Goal: Information Seeking & Learning: Learn about a topic

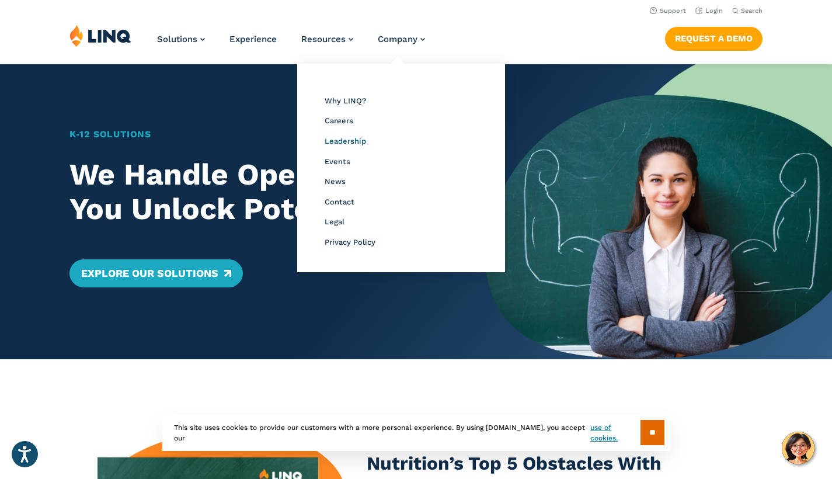
click at [341, 141] on span "Leadership" at bounding box center [345, 141] width 41 height 9
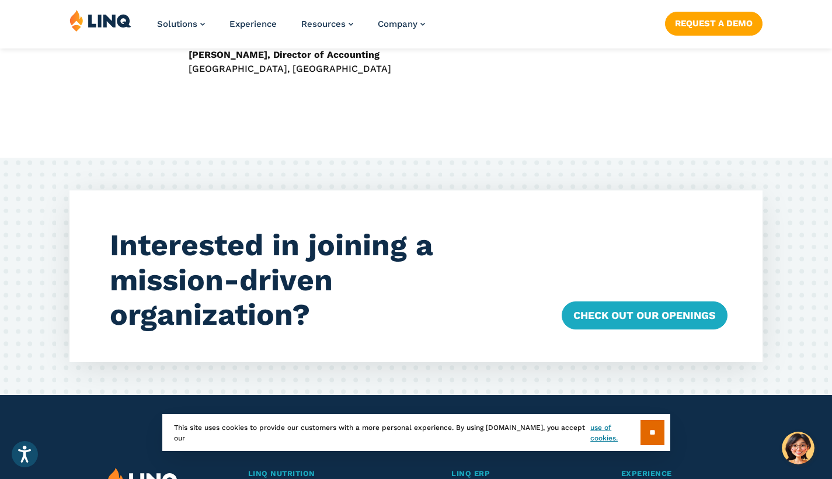
scroll to position [3439, 0]
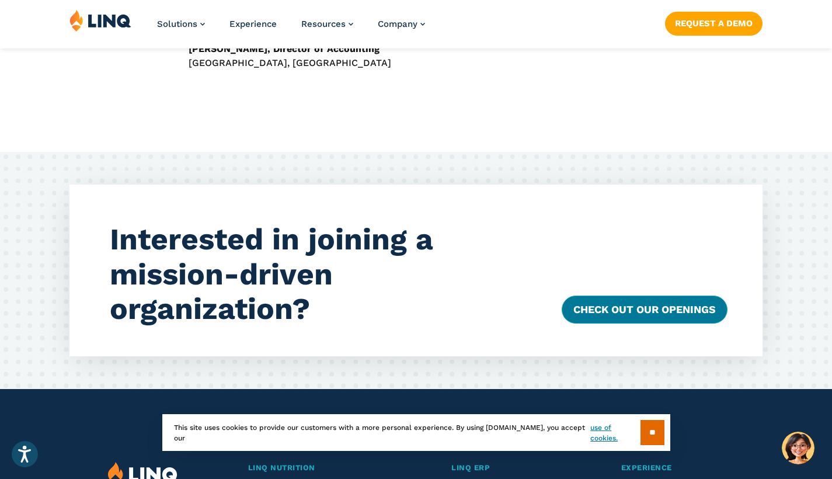
click at [623, 295] on link "Check Out our Openings" at bounding box center [645, 309] width 166 height 28
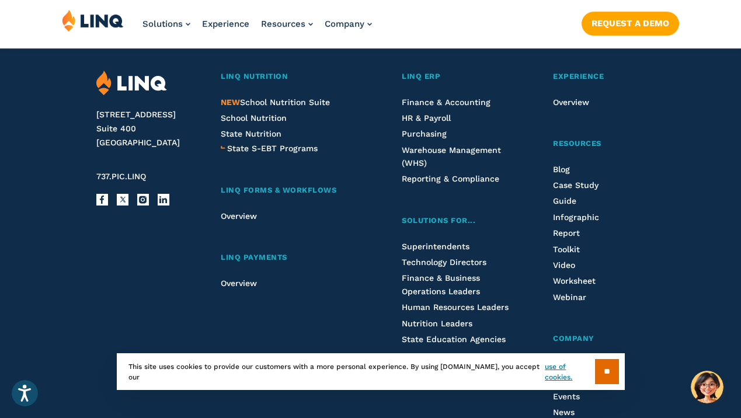
scroll to position [4127, 0]
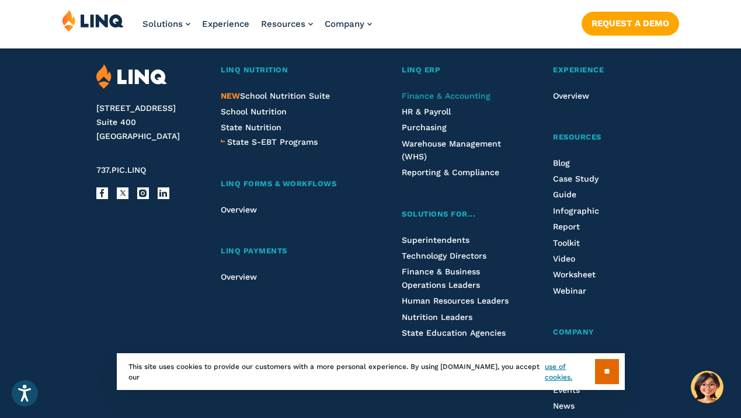
click at [444, 91] on span "Finance & Accounting" at bounding box center [446, 95] width 89 height 9
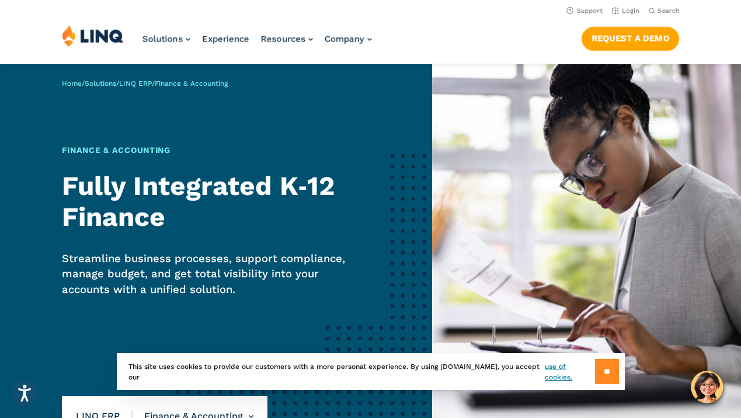
click at [611, 371] on input "**" at bounding box center [607, 371] width 24 height 25
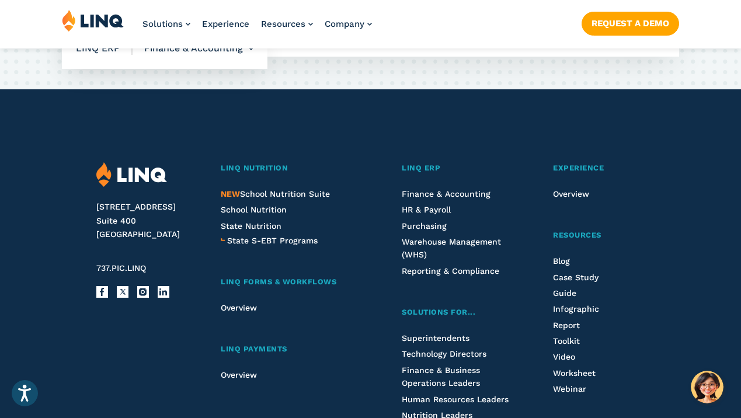
scroll to position [2374, 0]
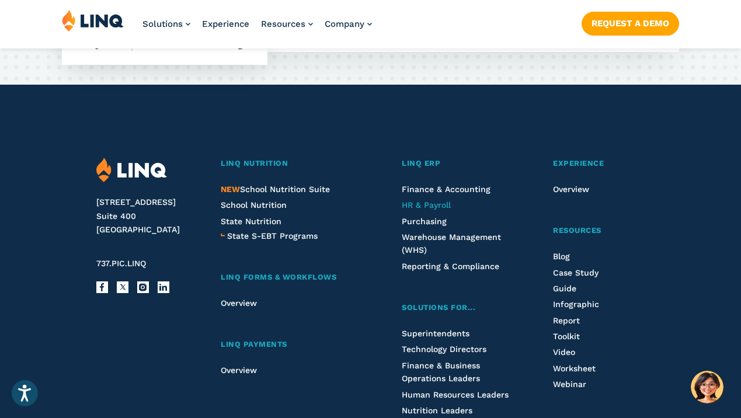
click at [430, 203] on span "HR & Payroll" at bounding box center [426, 204] width 49 height 9
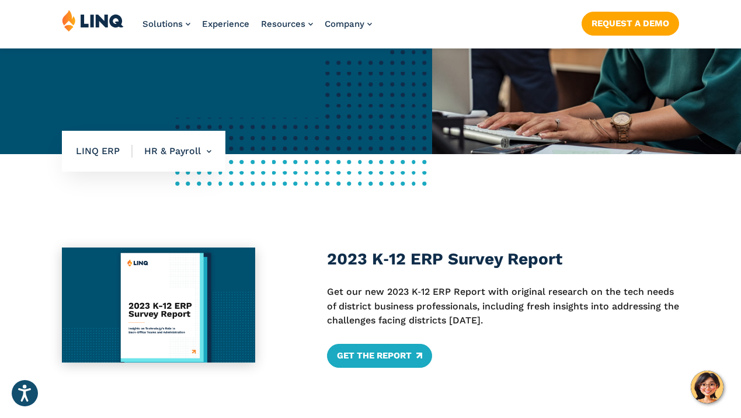
scroll to position [273, 0]
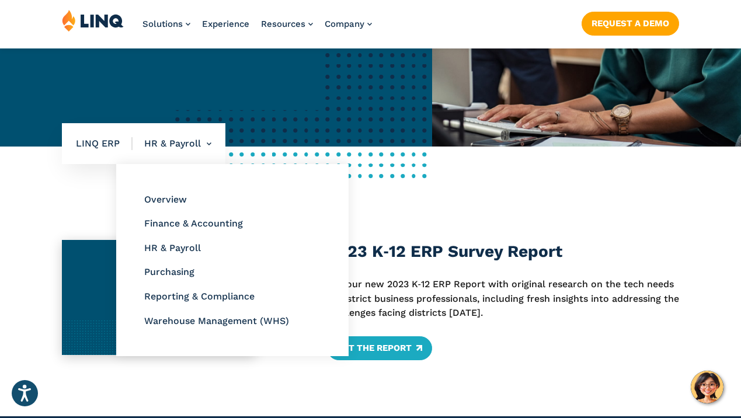
click at [184, 153] on li "HR & Payroll Overview Finance & Accounting HR & Payroll Purchasing Reporting & …" at bounding box center [172, 143] width 79 height 41
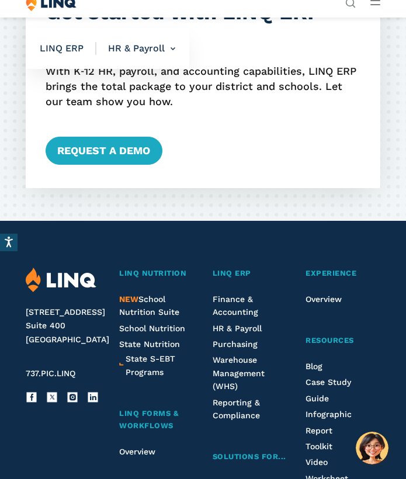
scroll to position [2348, 0]
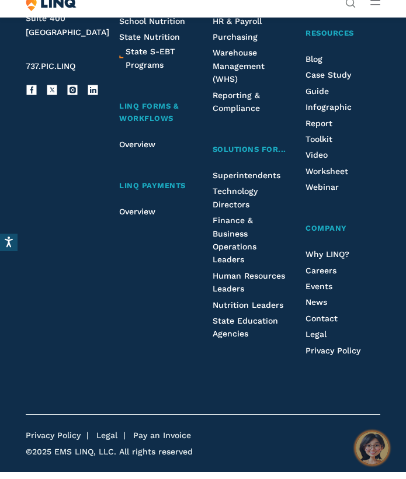
click at [374, 417] on img "Hello, have a question? Let’s chat." at bounding box center [371, 447] width 33 height 33
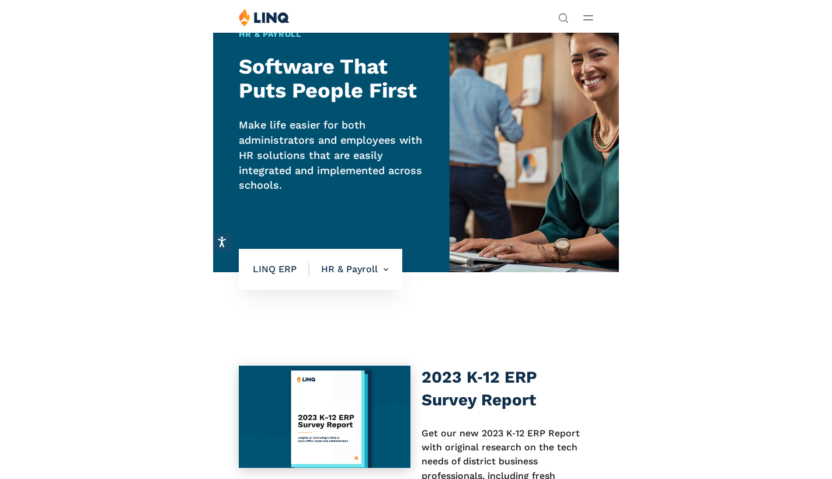
scroll to position [0, 0]
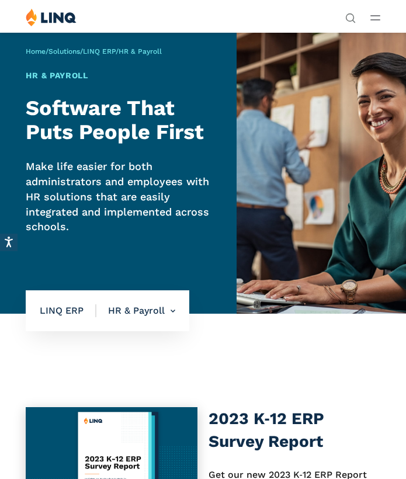
click at [380, 20] on div "Solutions Nutrition Overview NEW School Nutrition Suite School Nutrition State …" at bounding box center [203, 19] width 406 height 22
click at [374, 19] on icon "Open Main Menu" at bounding box center [375, 17] width 10 height 5
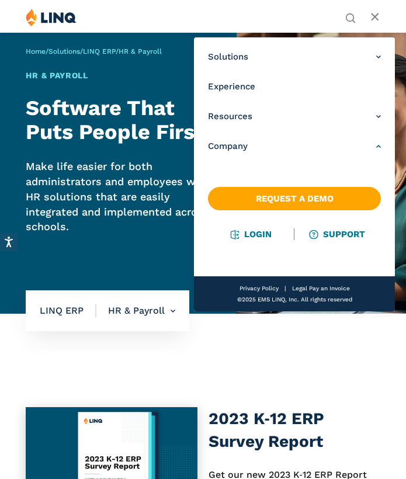
click at [368, 150] on link "Company" at bounding box center [294, 146] width 173 height 12
click at [370, 145] on link "Company" at bounding box center [294, 146] width 173 height 12
click at [368, 145] on link "Company" at bounding box center [294, 146] width 173 height 12
click at [222, 142] on span "Company" at bounding box center [228, 146] width 40 height 12
click at [219, 148] on span "Company" at bounding box center [228, 146] width 40 height 12
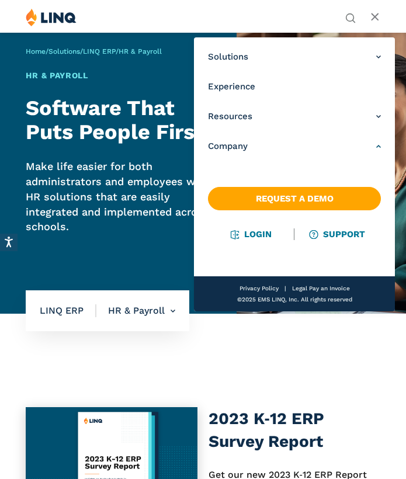
click at [219, 148] on span "Company" at bounding box center [228, 146] width 40 height 12
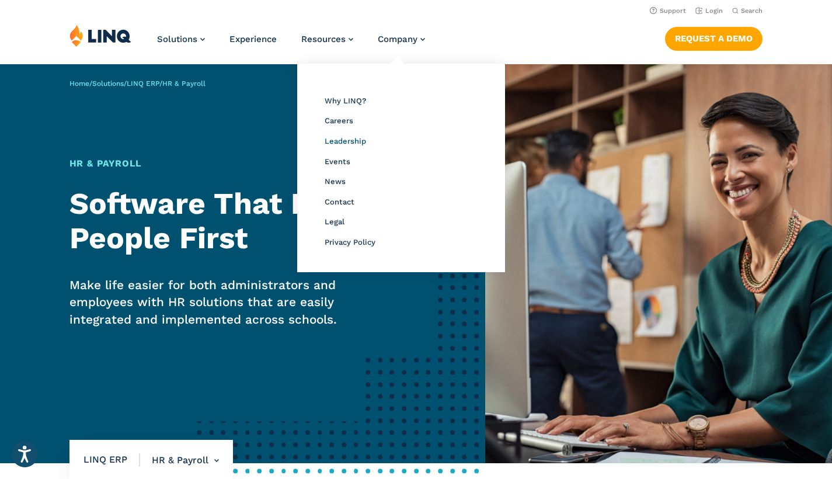
click at [343, 144] on span "Leadership" at bounding box center [345, 141] width 41 height 9
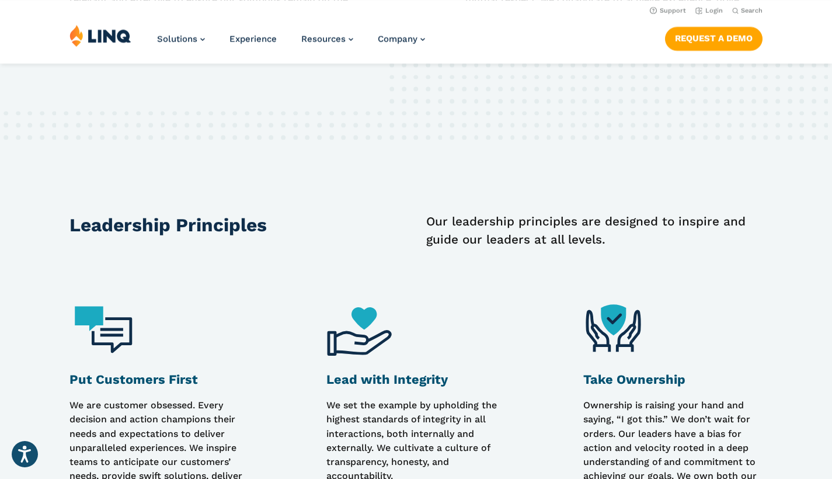
scroll to position [1219, 0]
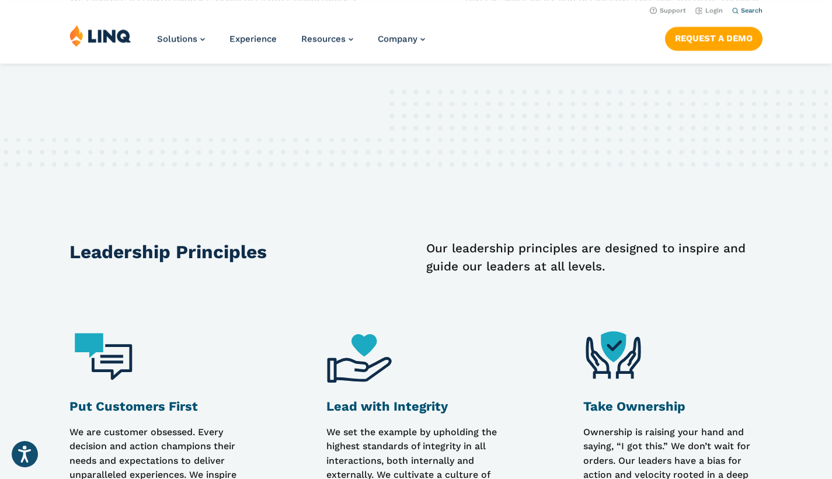
click at [750, 8] on span "Search" at bounding box center [752, 11] width 22 height 8
click at [686, 34] on input "Search for:" at bounding box center [642, 39] width 211 height 12
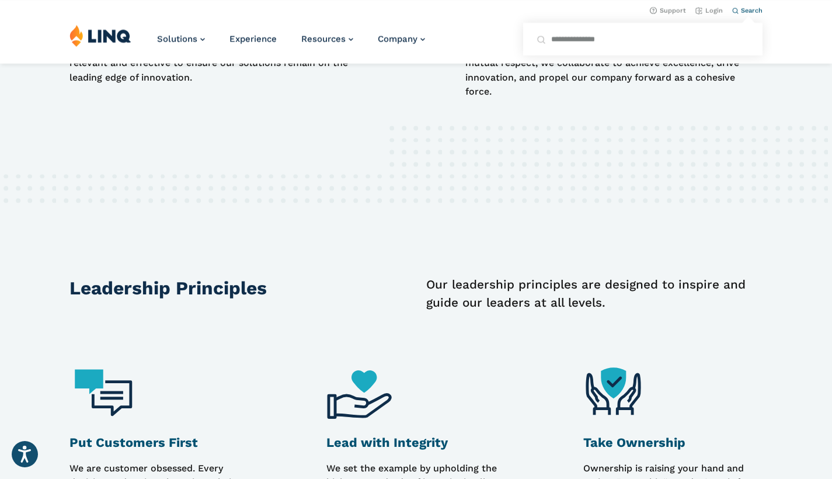
type input "**********"
click at [748, 32] on button "Submit Search" at bounding box center [748, 32] width 1 height 1
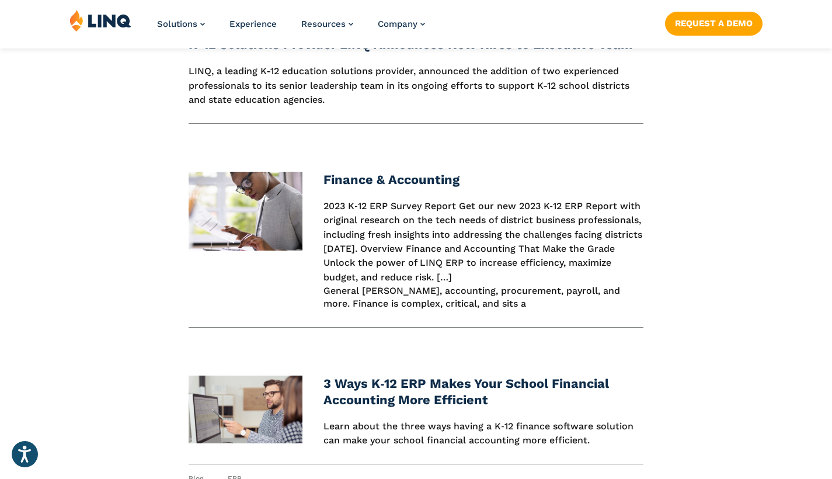
scroll to position [515, 0]
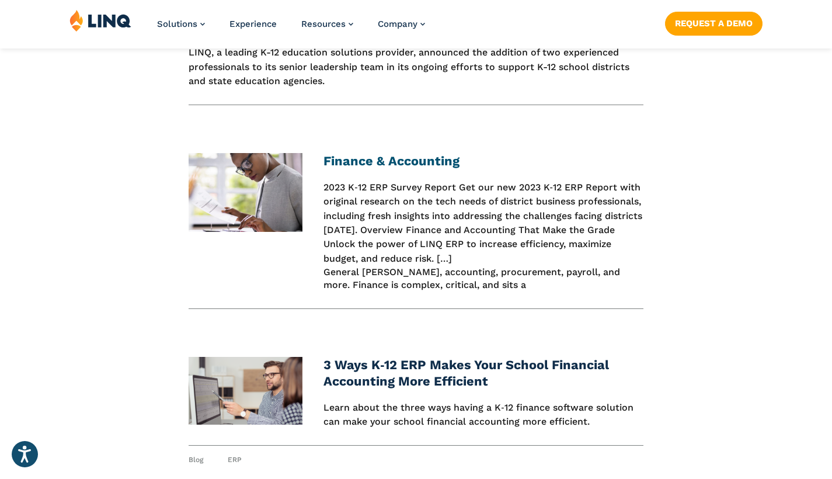
click at [419, 159] on link "Finance & Accounting" at bounding box center [391, 161] width 136 height 15
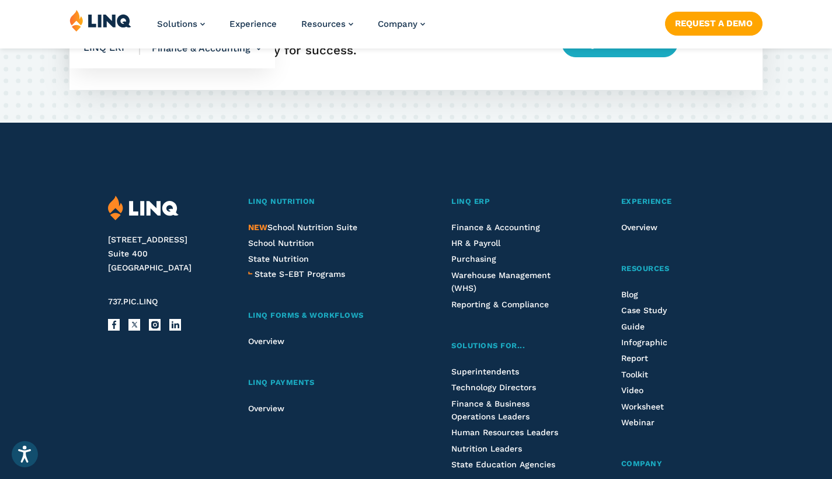
scroll to position [2536, 0]
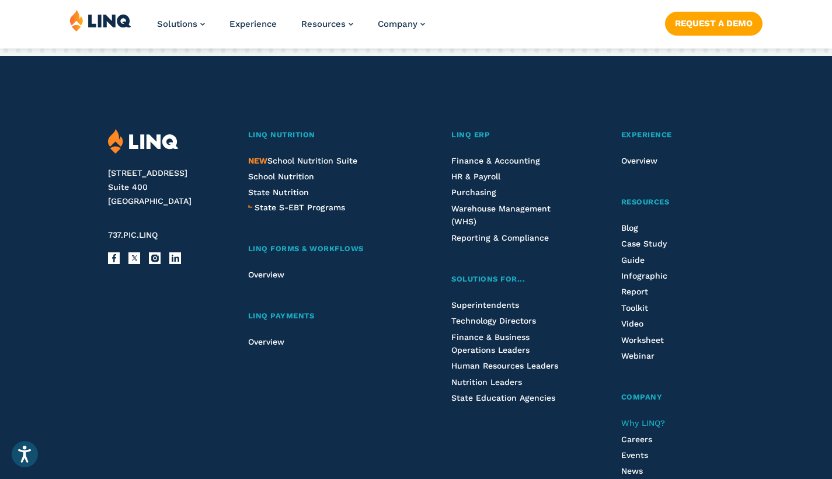
click at [646, 421] on span "Why LINQ?" at bounding box center [643, 422] width 44 height 9
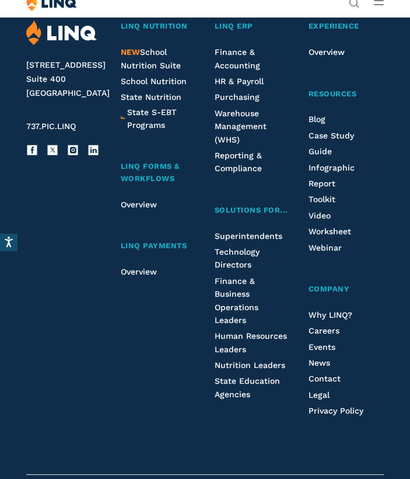
scroll to position [2357, 0]
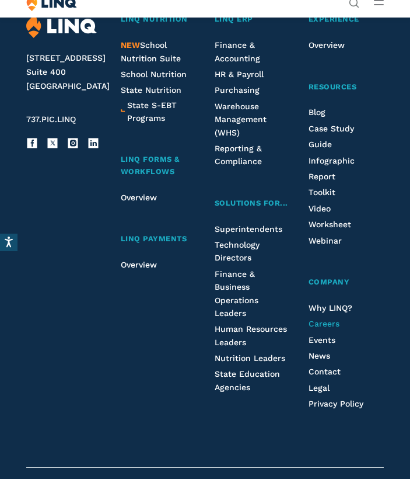
click at [333, 319] on span "Careers" at bounding box center [324, 323] width 31 height 9
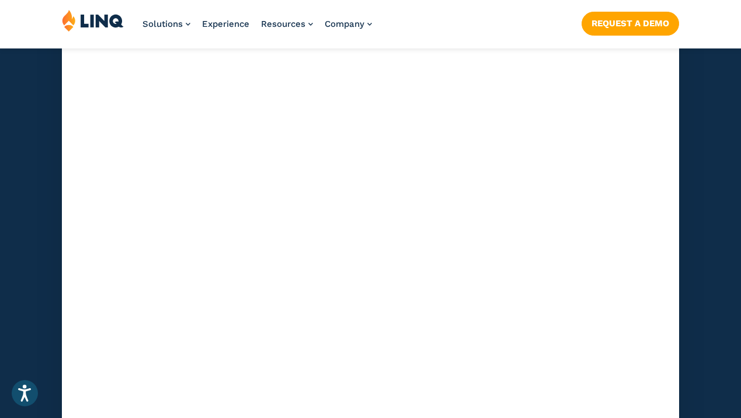
scroll to position [3493, 0]
